Goal: Book appointment/travel/reservation

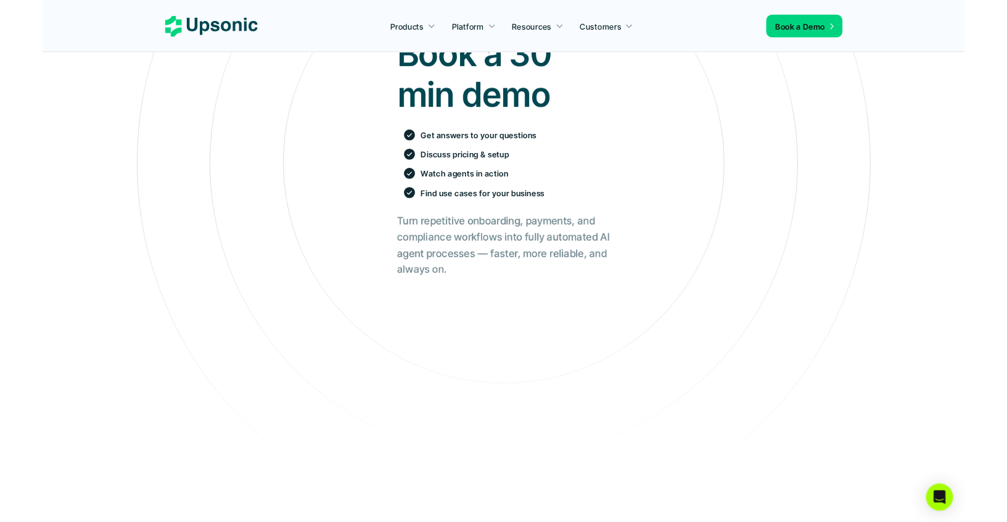
scroll to position [5, 0]
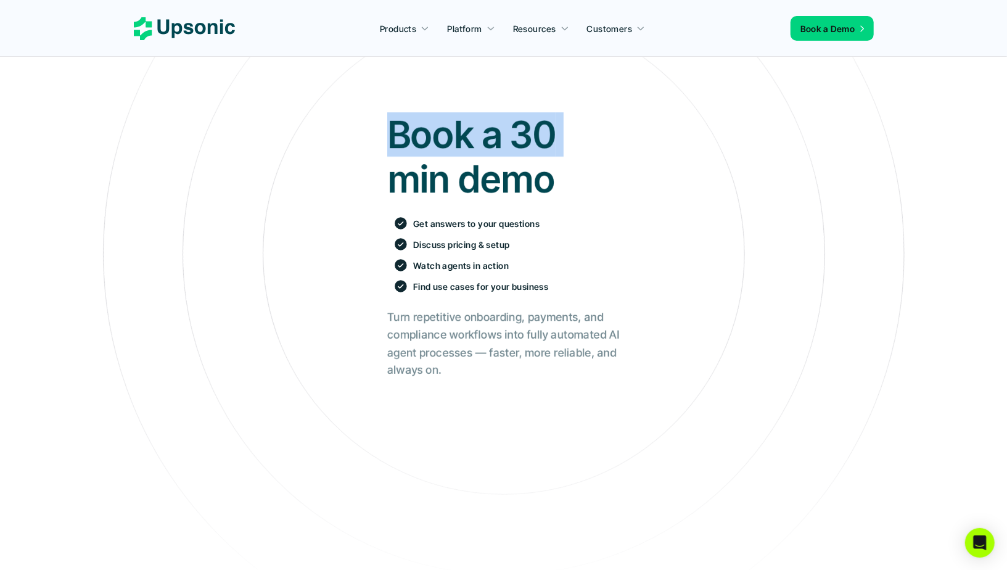
drag, startPoint x: 1007, startPoint y: 108, endPoint x: 777, endPoint y: 113, distance: 230.1
click at [777, 113] on section "Book a 30 min demo Get answers to your questions Discuss pricing & setup Watch …" at bounding box center [503, 478] width 1007 height 967
click at [1007, 67] on section "Book a 30 min demo Get answers to your questions Discuss pricing & setup Watch …" at bounding box center [503, 478] width 1007 height 967
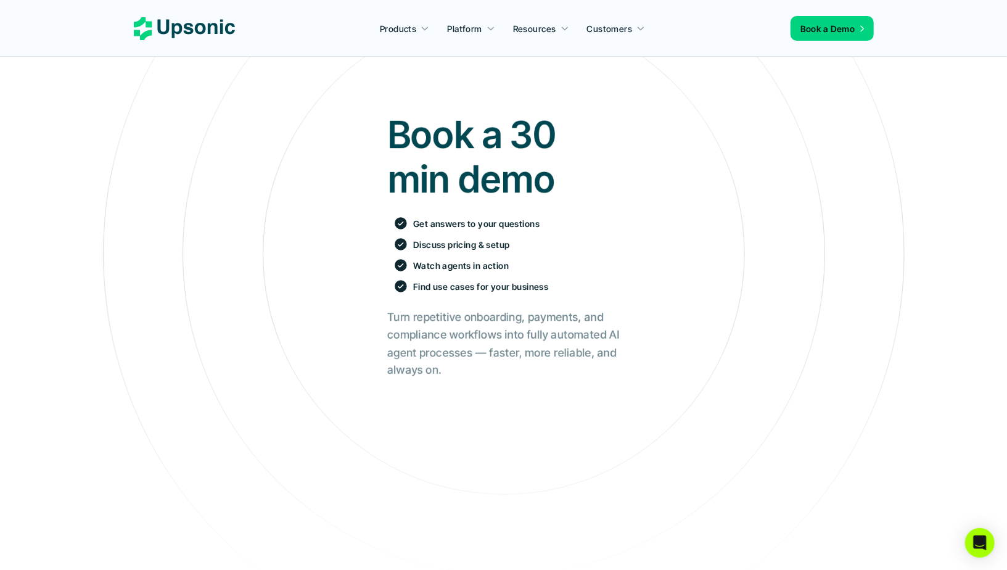
click at [965, 41] on nav "Products Platform Resources Customers Book a Demo" at bounding box center [503, 28] width 1007 height 57
click at [696, 300] on div "Book a 30 min demo Get answers to your questions Discuss pricing & setup Watch …" at bounding box center [503, 523] width 989 height 859
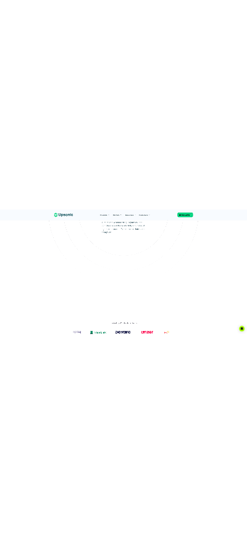
scroll to position [0, 0]
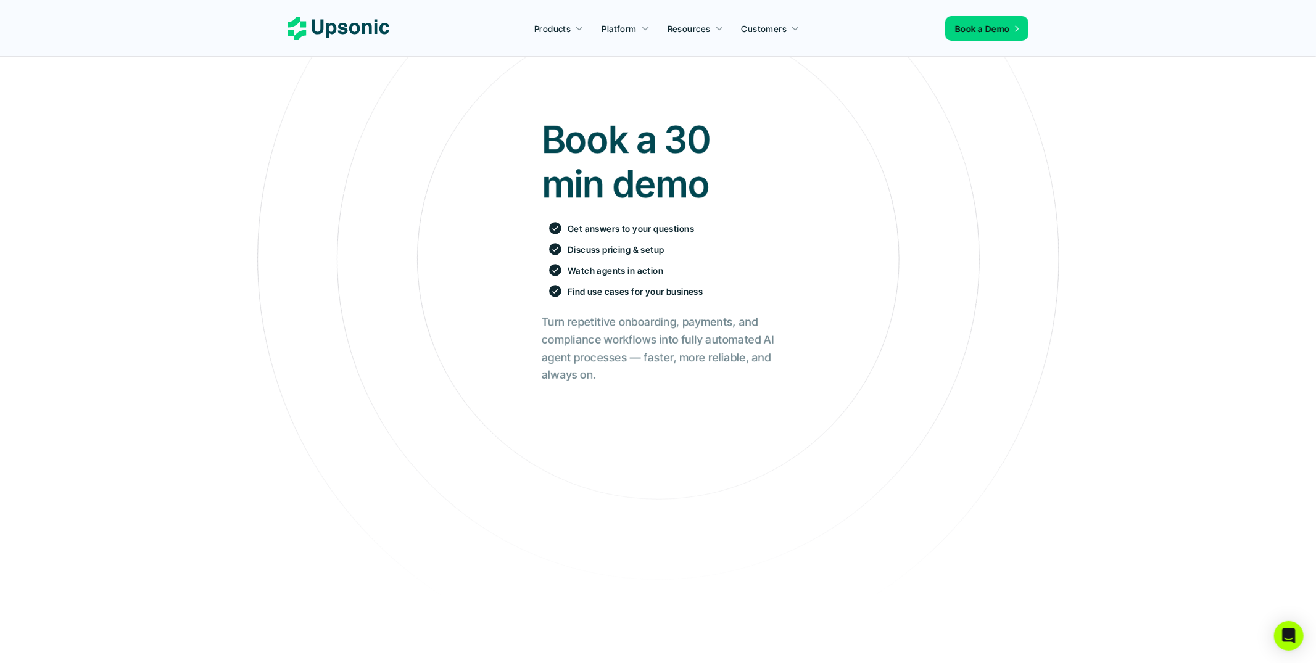
click at [1140, 260] on div "Book a 30 min demo Get answers to your questions Discuss pricing & setup Watch …" at bounding box center [657, 528] width 1297 height 859
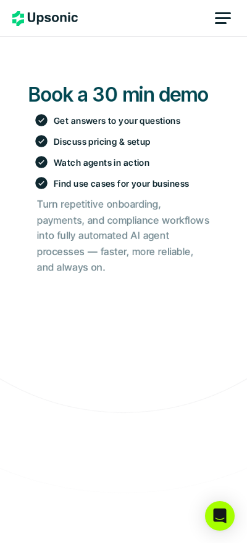
click at [141, 213] on h2 "Turn repetitive onboarding, payments, and compliance workflows into fully autom…" at bounding box center [123, 236] width 173 height 79
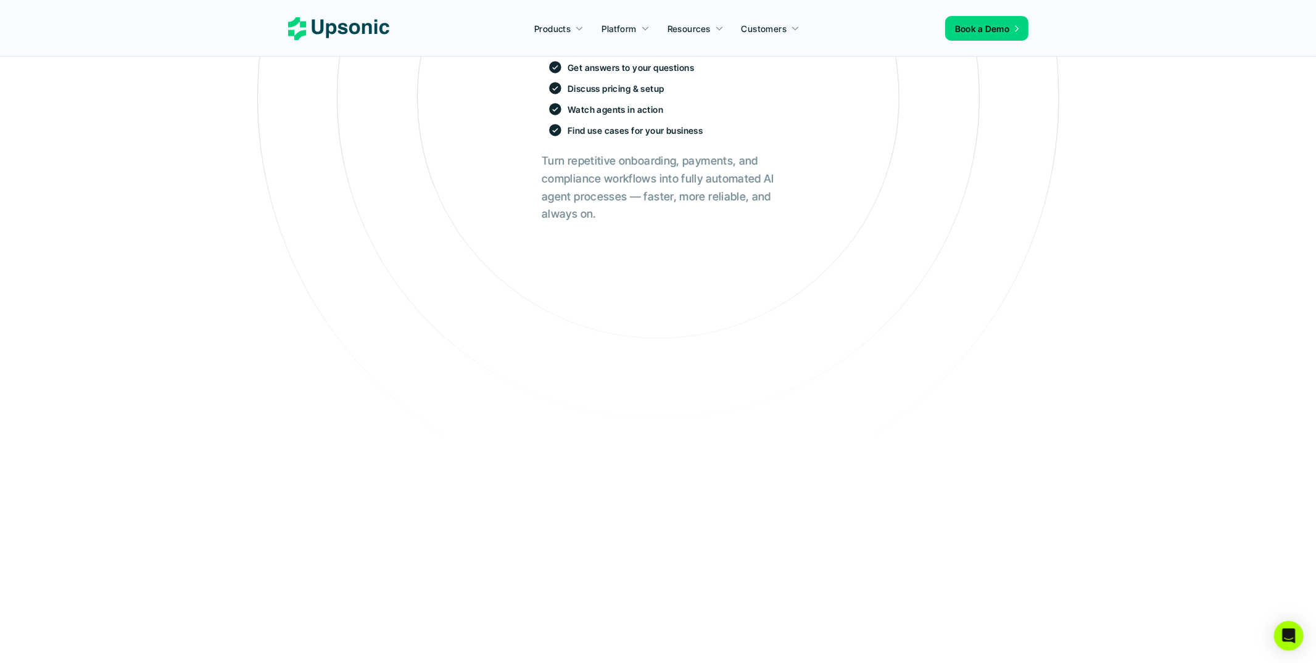
scroll to position [215, 0]
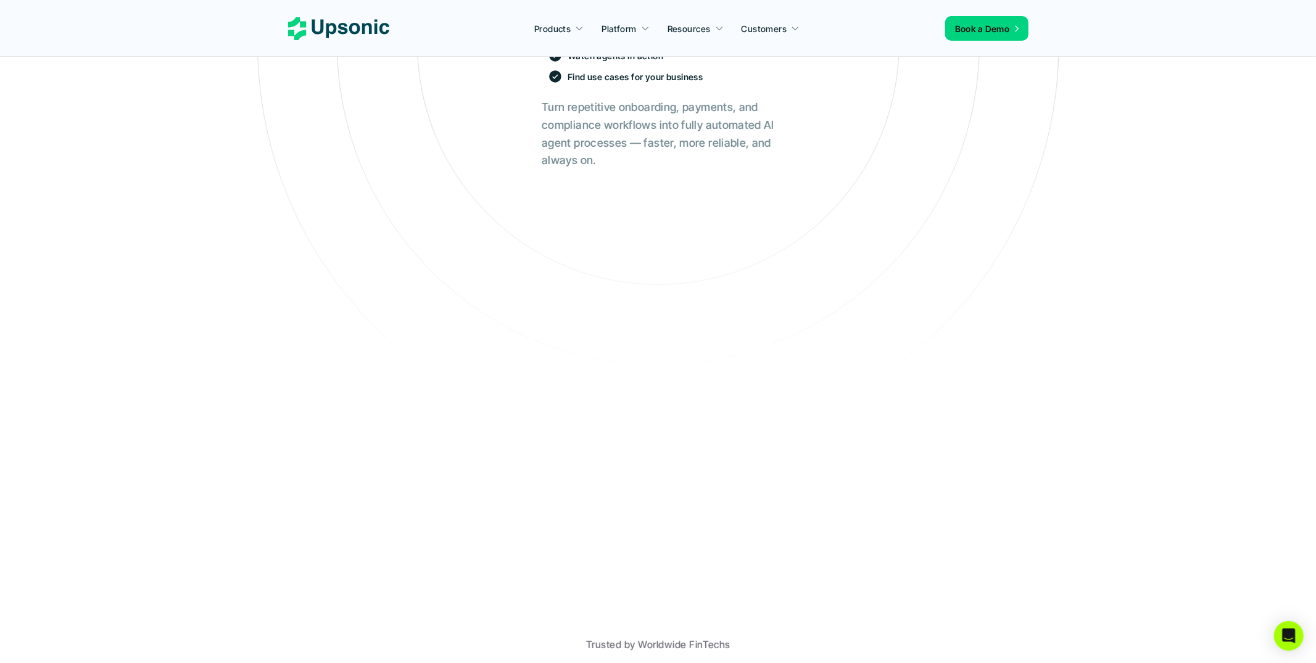
click at [365, 310] on div "Book a 30 min demo Get answers to your questions Discuss pricing & setup Watch …" at bounding box center [657, 313] width 1297 height 859
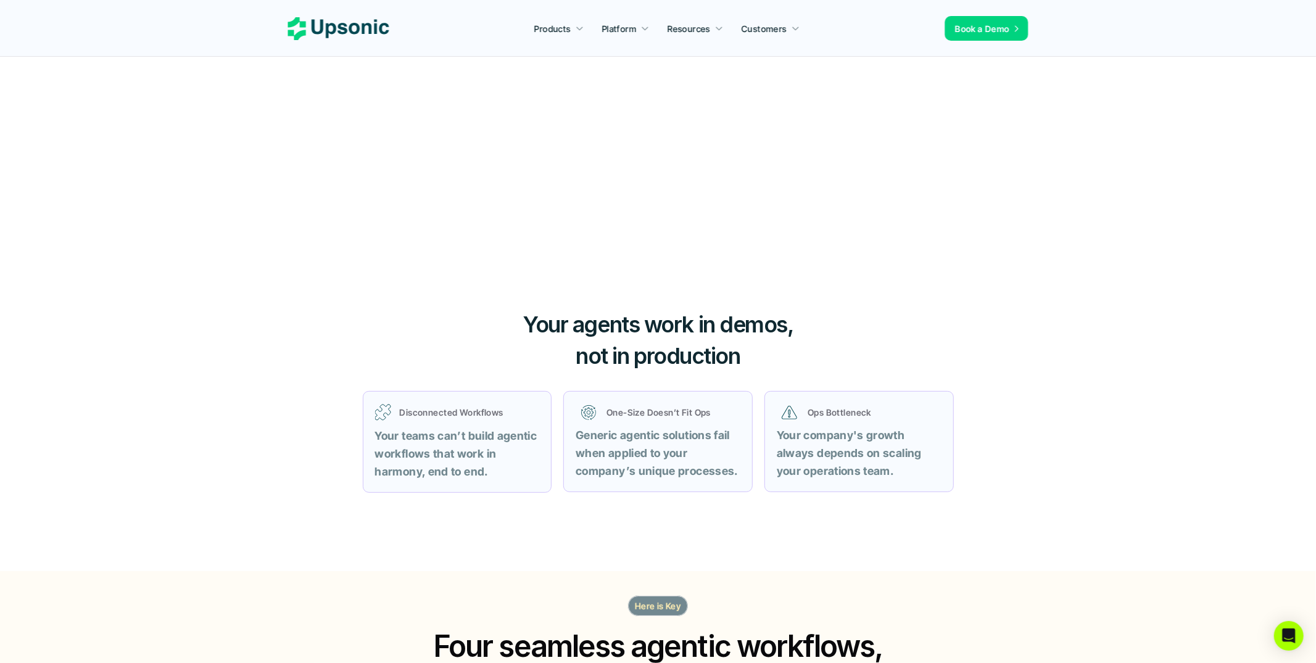
scroll to position [0, 0]
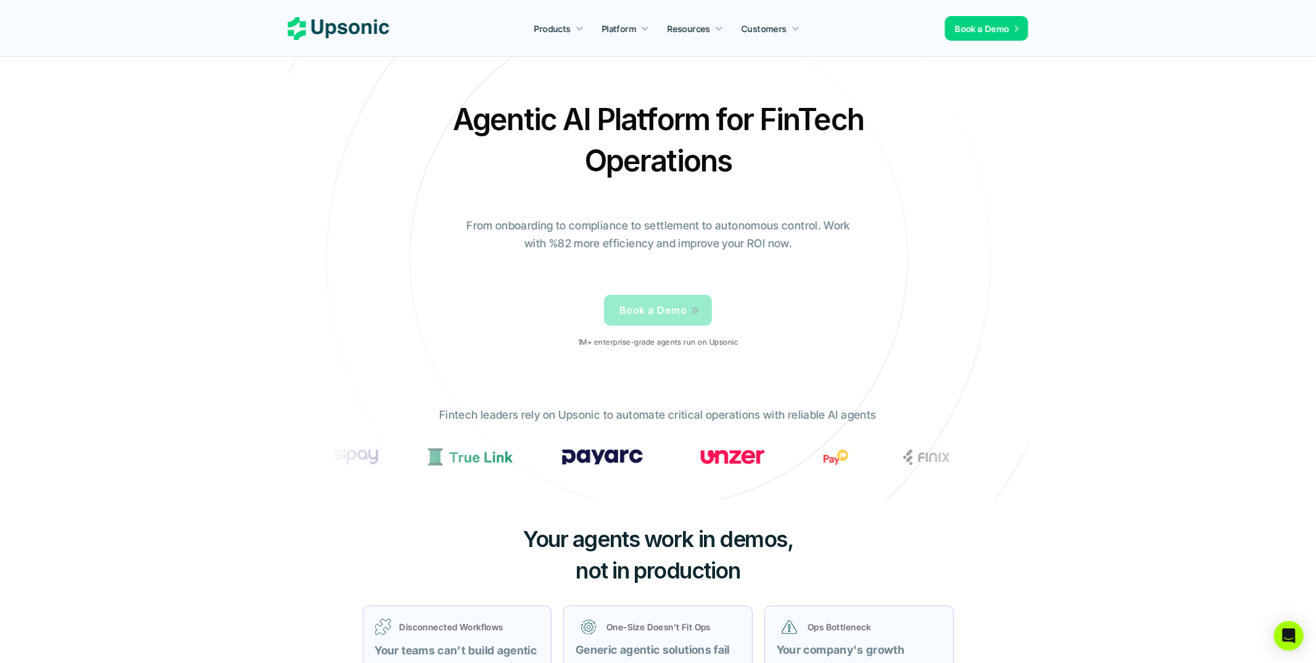
click at [670, 313] on span "Book a Demo" at bounding box center [652, 310] width 67 height 12
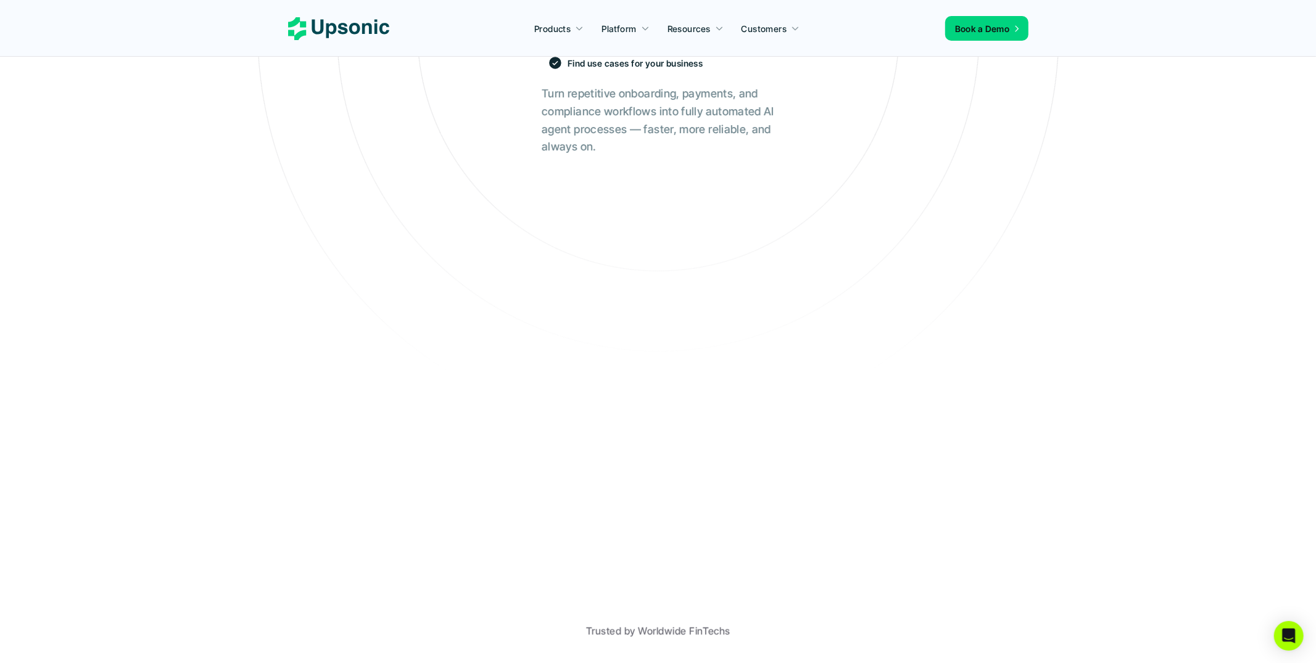
scroll to position [242, 0]
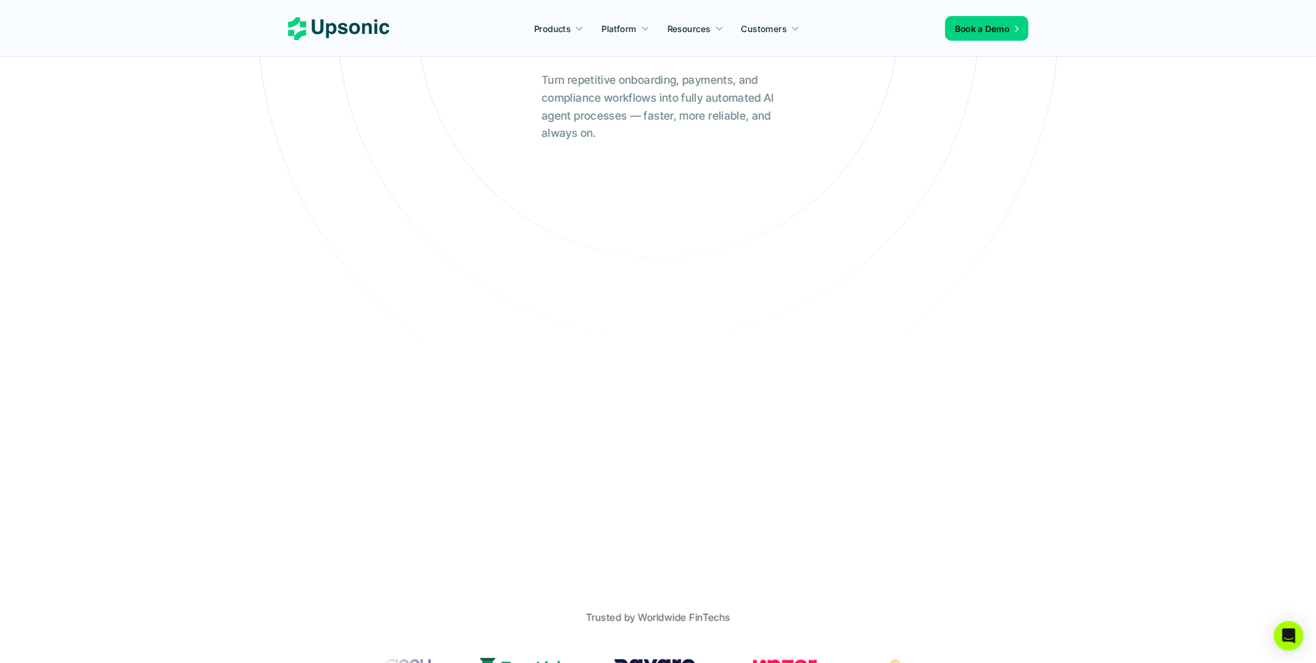
click at [414, 279] on div "Book a 30 min demo Get answers to your questions Discuss pricing & setup Watch …" at bounding box center [657, 286] width 1297 height 859
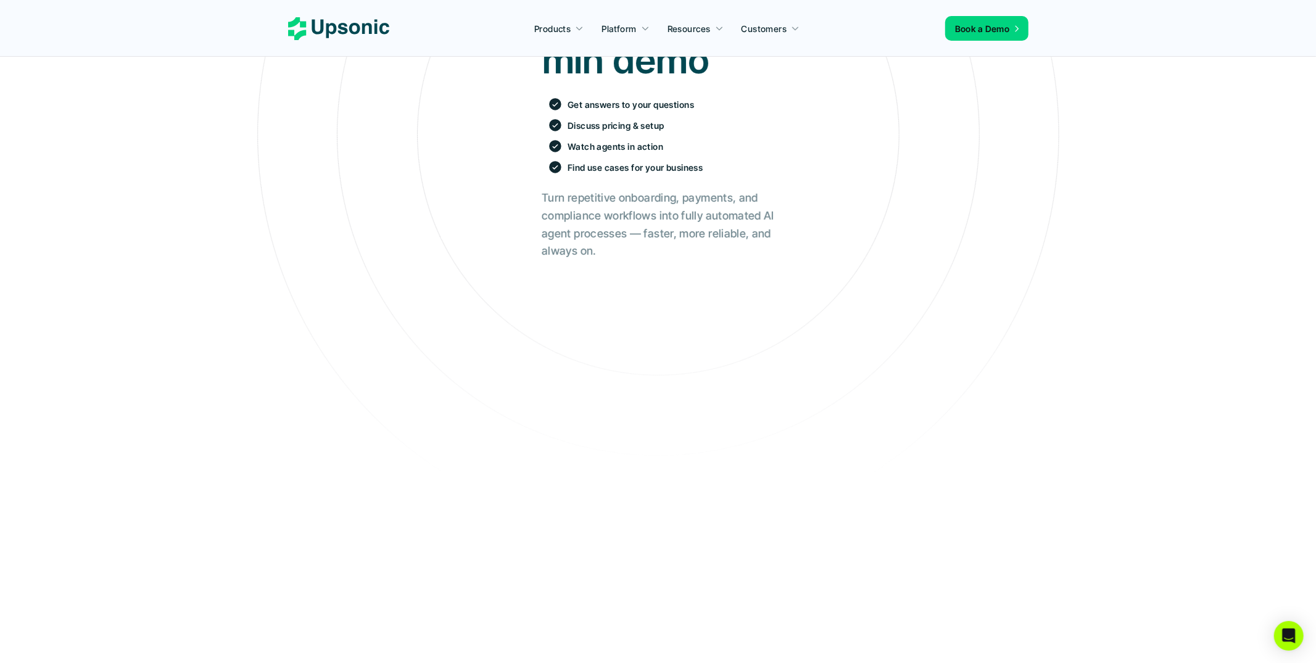
scroll to position [0, 0]
